Goal: Task Accomplishment & Management: Complete application form

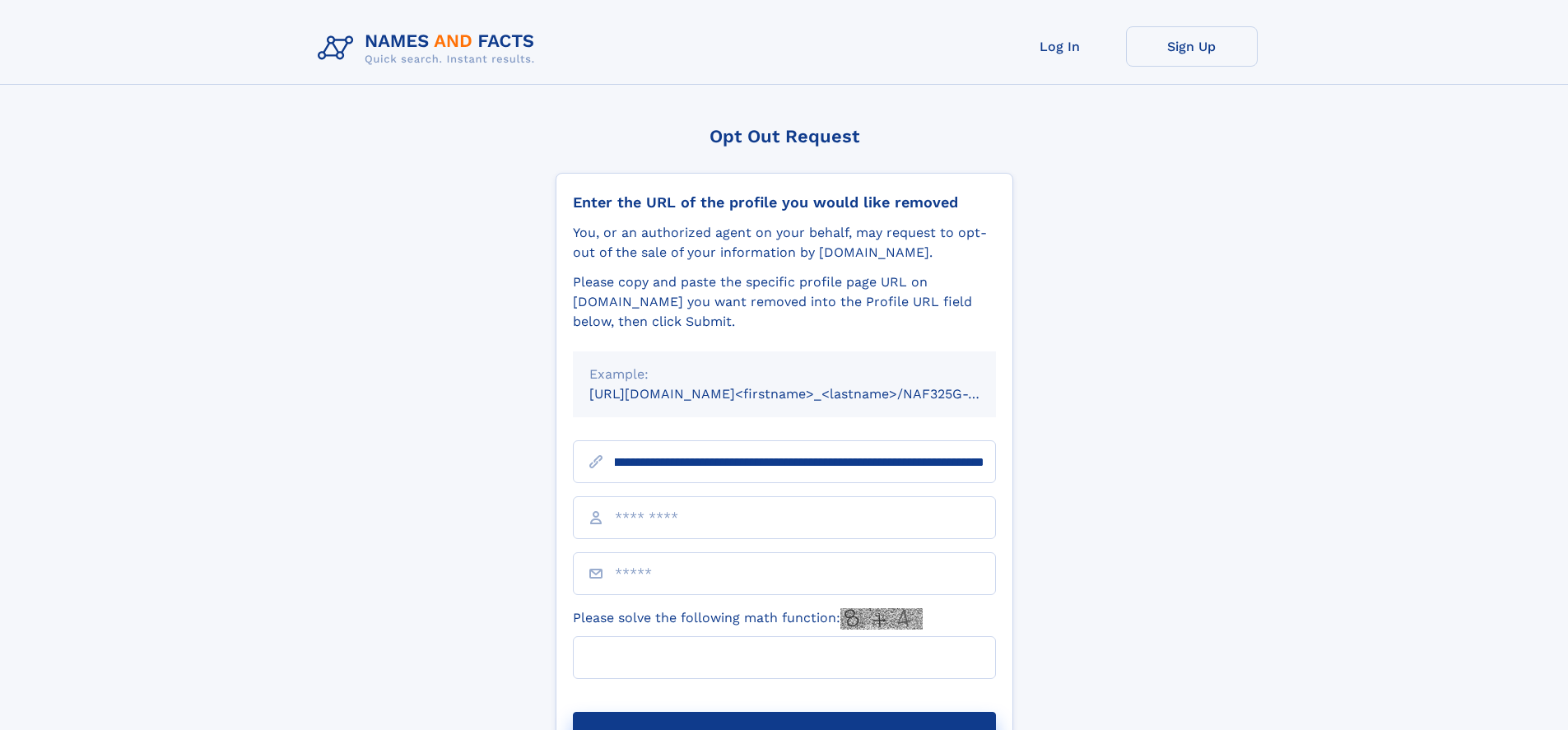
scroll to position [0, 172]
type input "**********"
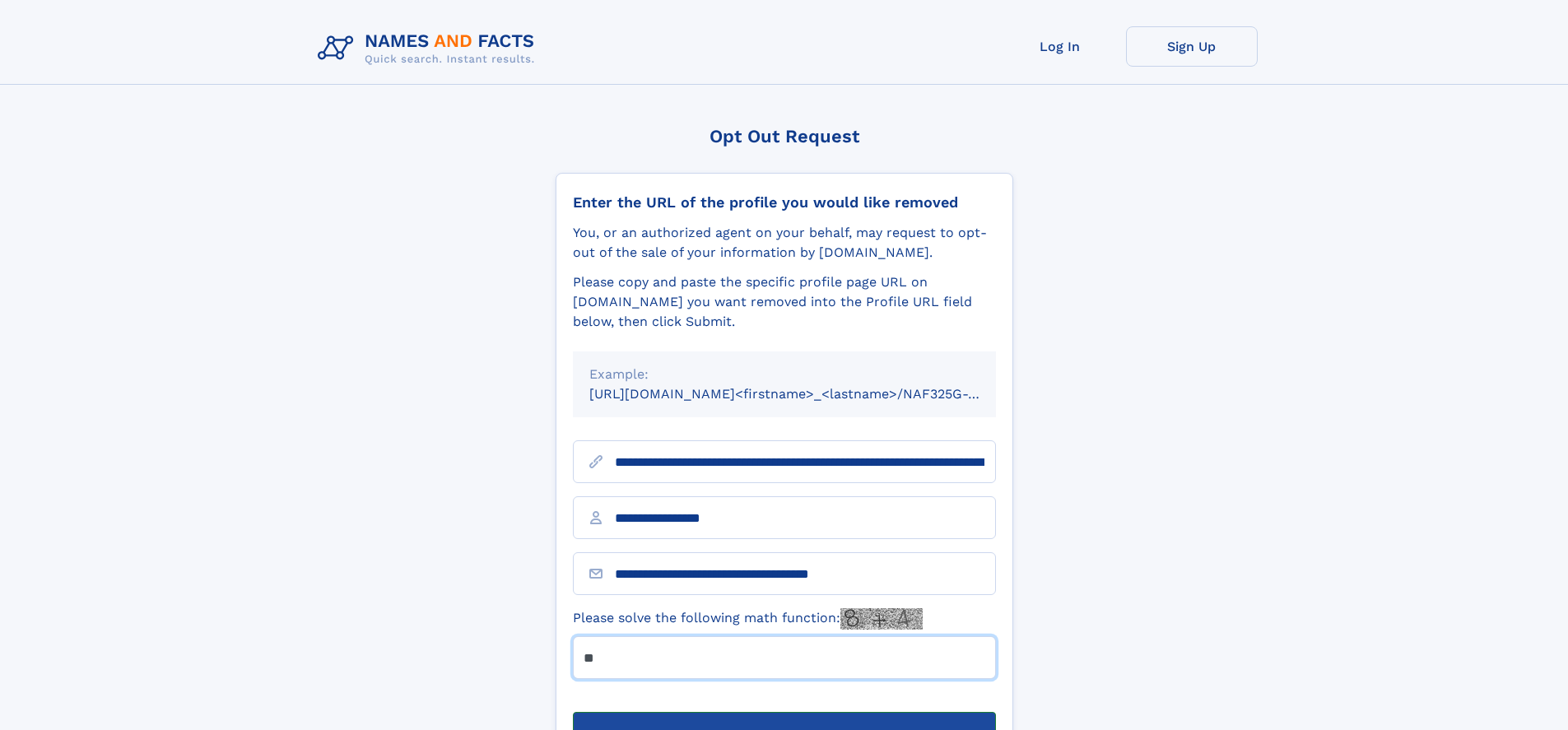
type input "**"
click at [784, 712] on button "Submit Opt Out Request" at bounding box center [784, 738] width 423 height 52
